Goal: Transaction & Acquisition: Purchase product/service

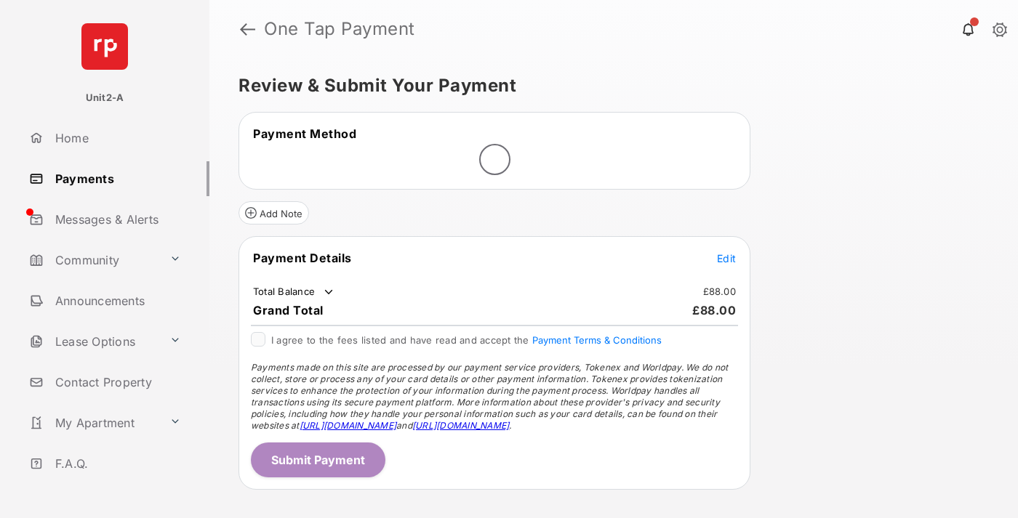
click at [726, 258] on span "Edit" at bounding box center [726, 258] width 19 height 12
